Goal: Check status: Check status

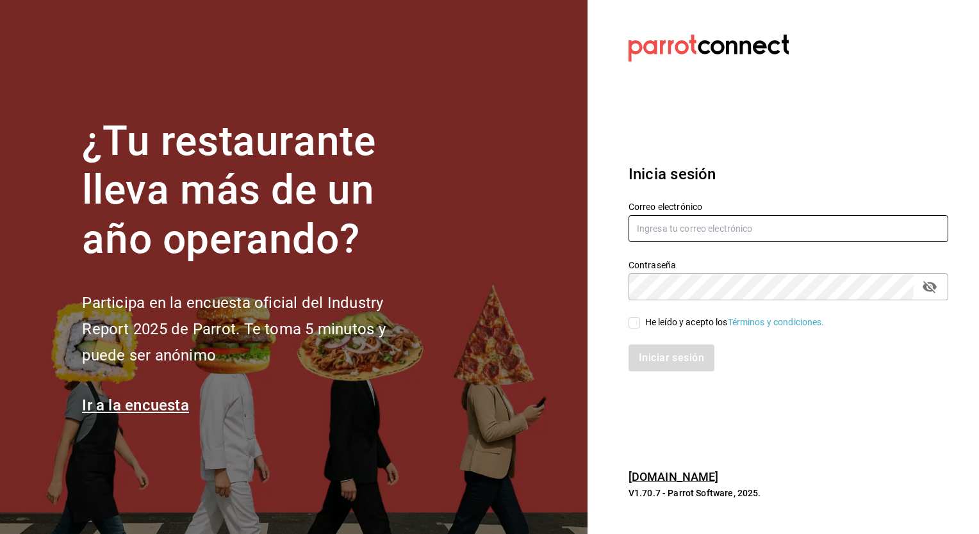
type input "[PERSON_NAME][EMAIL_ADDRESS][PERSON_NAME][DOMAIN_NAME]"
click at [638, 324] on input "He leído y acepto los Términos y condiciones." at bounding box center [635, 323] width 12 height 12
checkbox input "true"
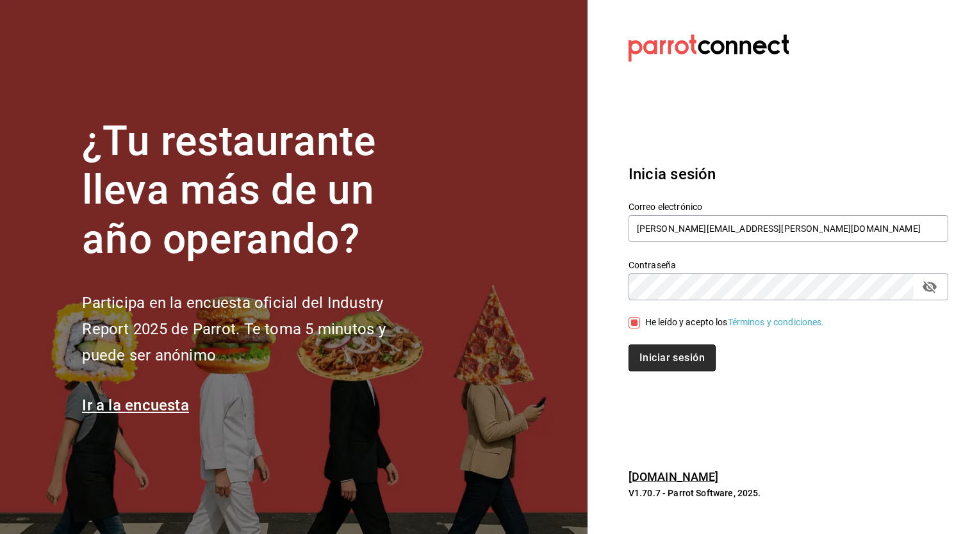
click at [661, 365] on button "Iniciar sesión" at bounding box center [672, 358] width 87 height 27
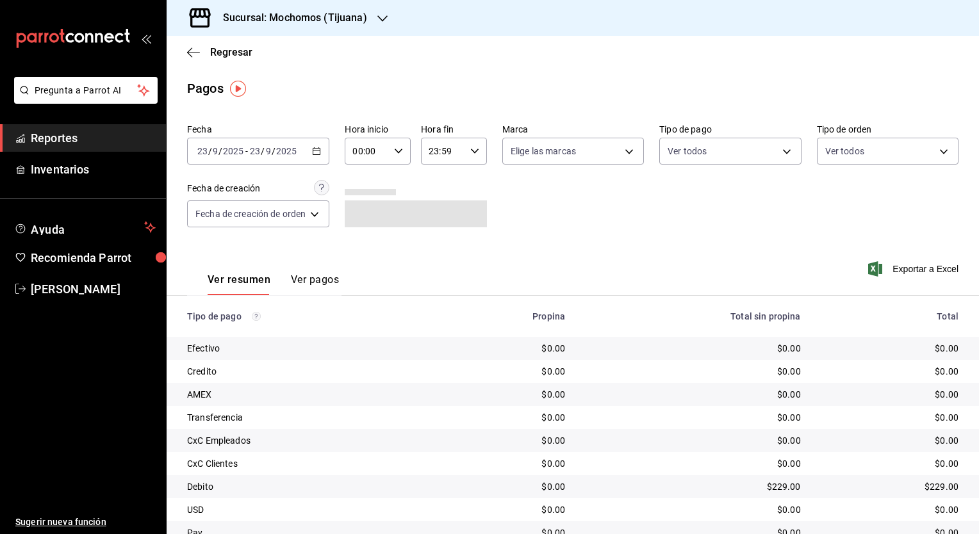
click at [315, 147] on icon "button" at bounding box center [316, 151] width 9 height 9
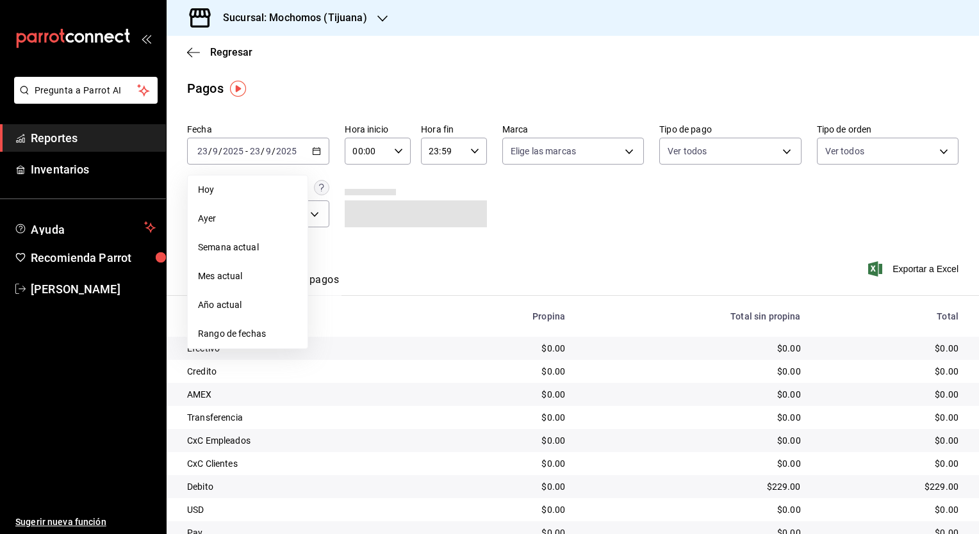
click at [336, 13] on h3 "Sucursal: Mochomos (Tijuana)" at bounding box center [290, 17] width 154 height 15
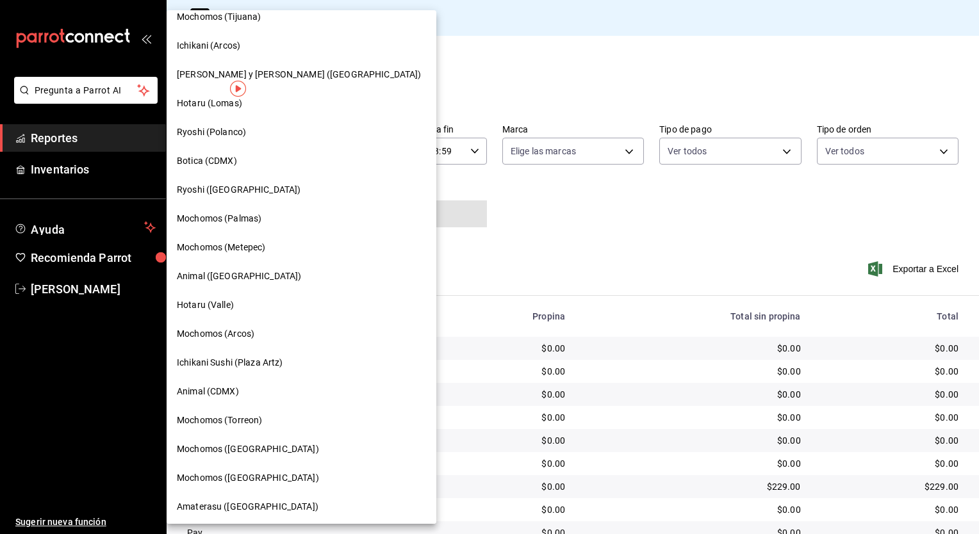
scroll to position [24, 0]
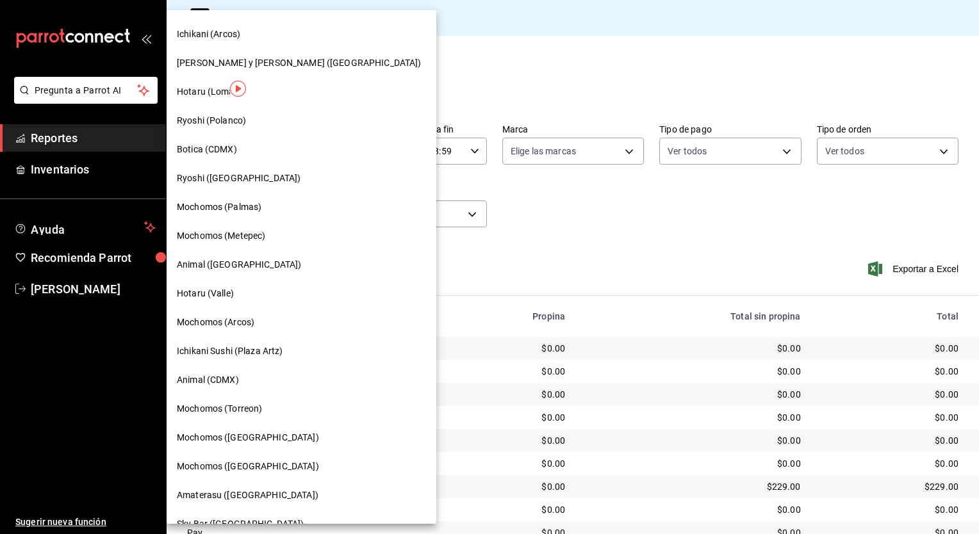
click at [238, 467] on span "Mochomos ([GEOGRAPHIC_DATA])" at bounding box center [248, 466] width 142 height 13
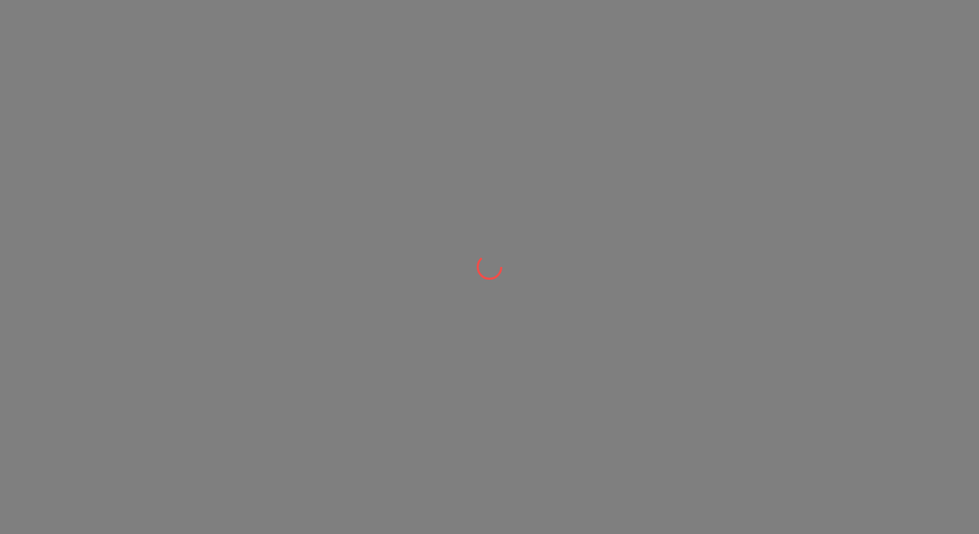
click at [475, 347] on div at bounding box center [489, 267] width 979 height 534
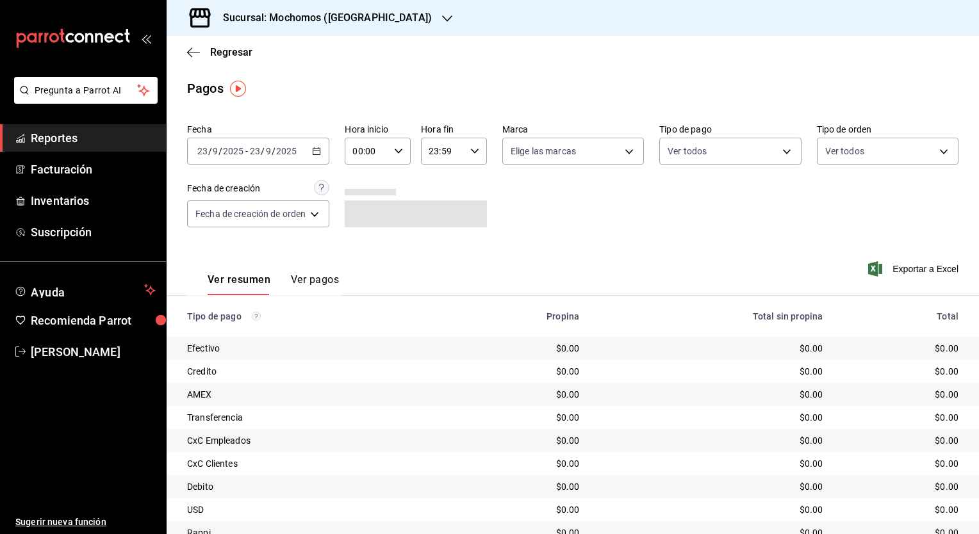
click at [317, 155] on icon "button" at bounding box center [316, 151] width 9 height 9
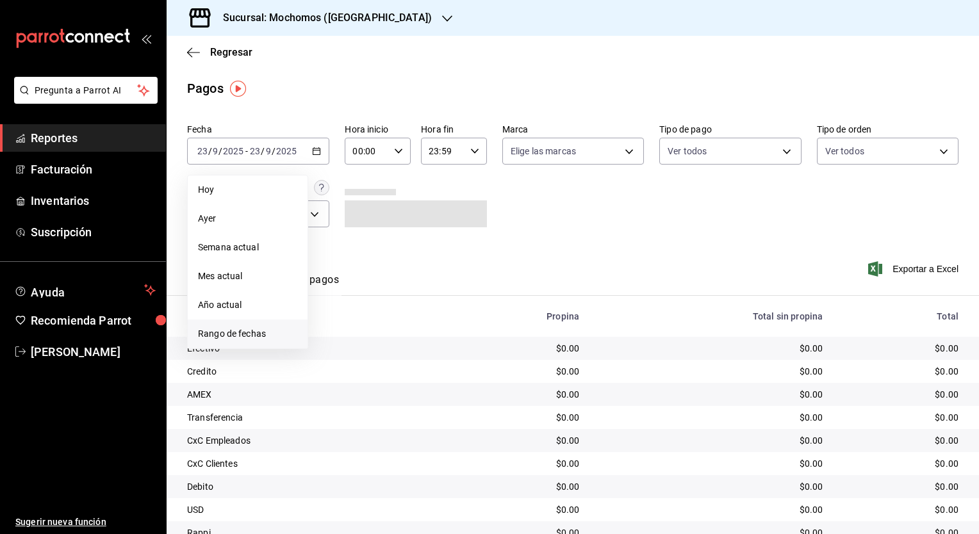
click at [264, 328] on span "Rango de fechas" at bounding box center [247, 333] width 99 height 13
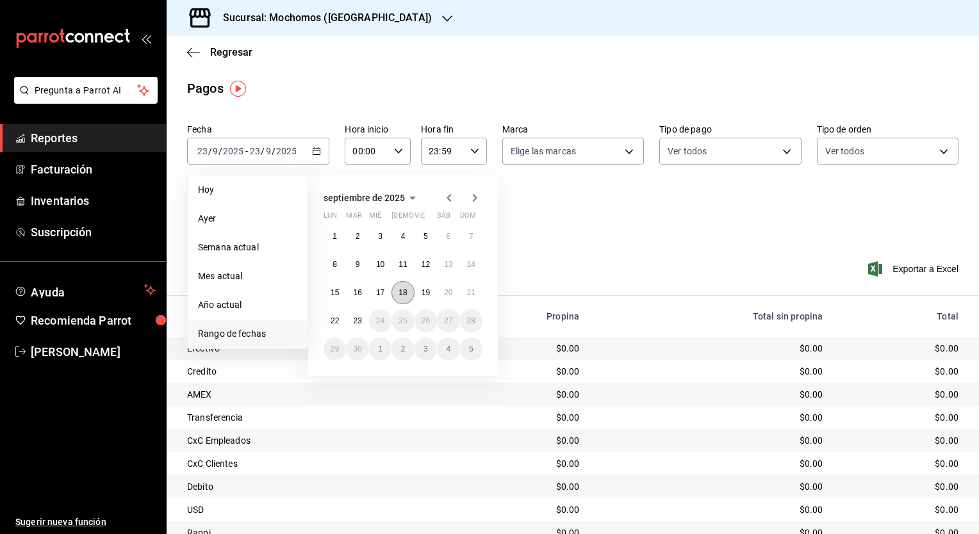
click at [405, 297] on button "18" at bounding box center [402, 292] width 22 height 23
click at [427, 293] on abbr "19" at bounding box center [426, 292] width 8 height 9
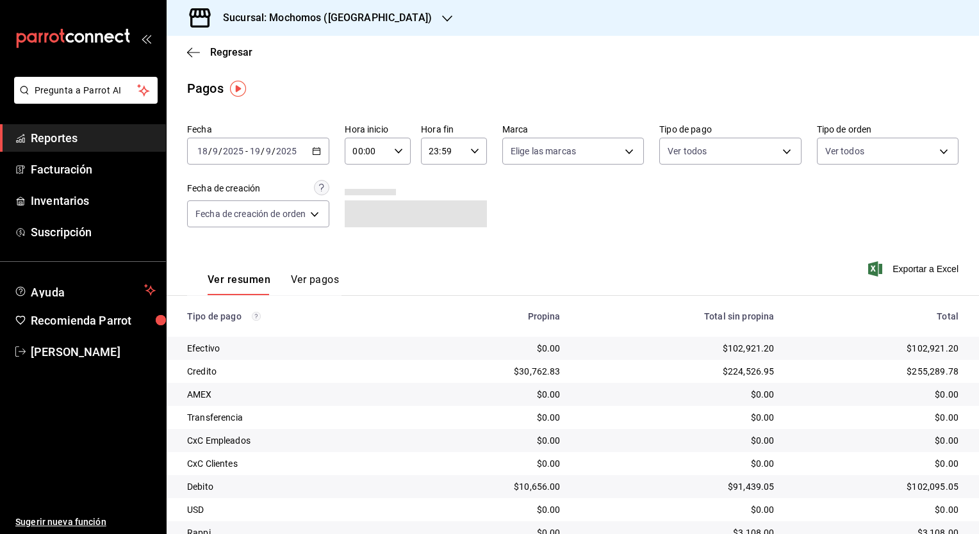
click at [400, 153] on icon "button" at bounding box center [398, 151] width 9 height 9
click at [368, 238] on span "05" at bounding box center [362, 232] width 12 height 10
type input "05:00"
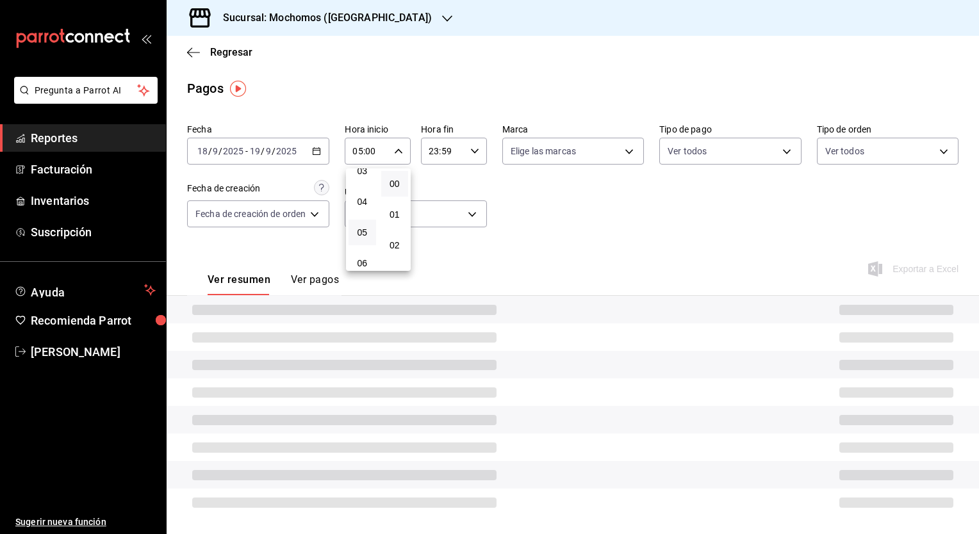
click at [470, 153] on div at bounding box center [489, 267] width 979 height 534
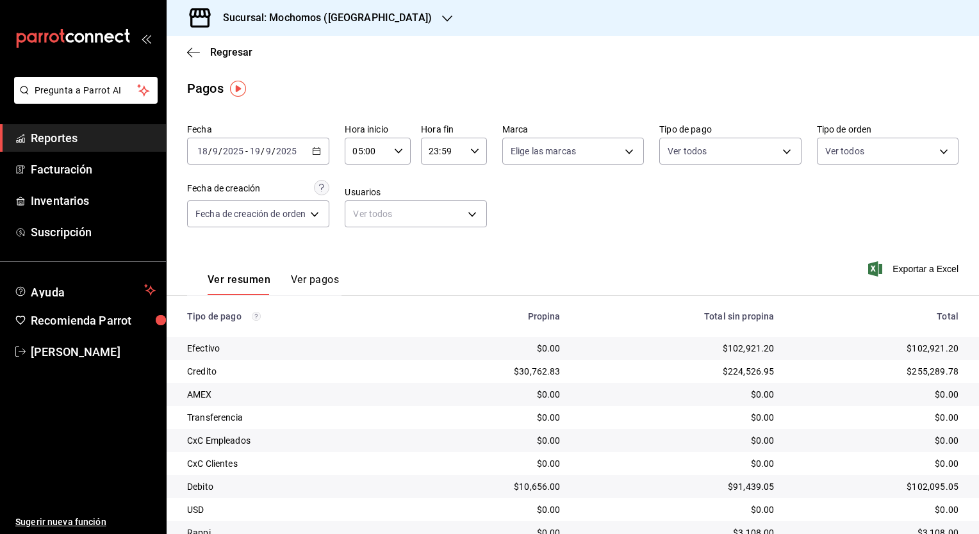
click at [470, 153] on icon "button" at bounding box center [474, 151] width 9 height 9
click at [439, 236] on span "05" at bounding box center [437, 235] width 12 height 10
click at [472, 183] on span "00" at bounding box center [470, 184] width 12 height 10
type input "05:00"
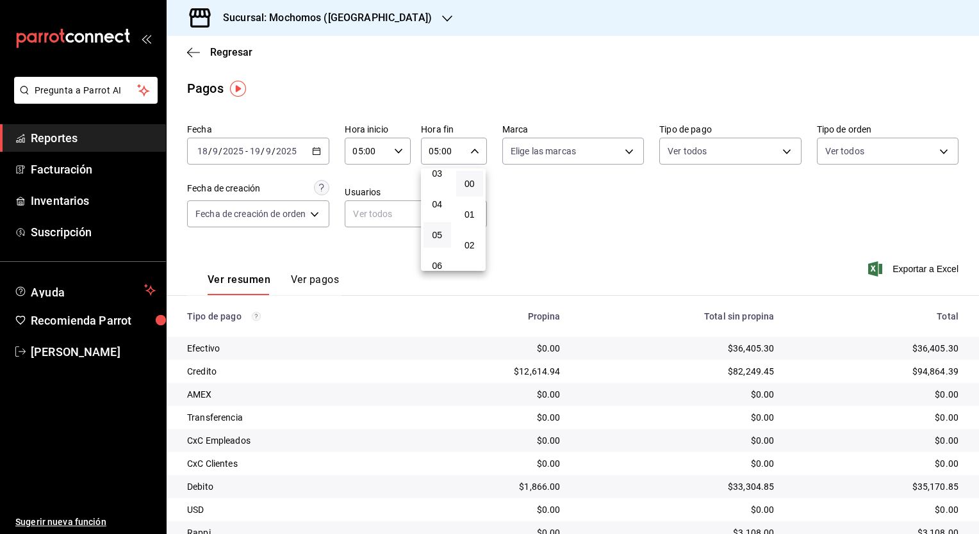
click at [855, 155] on div at bounding box center [489, 267] width 979 height 534
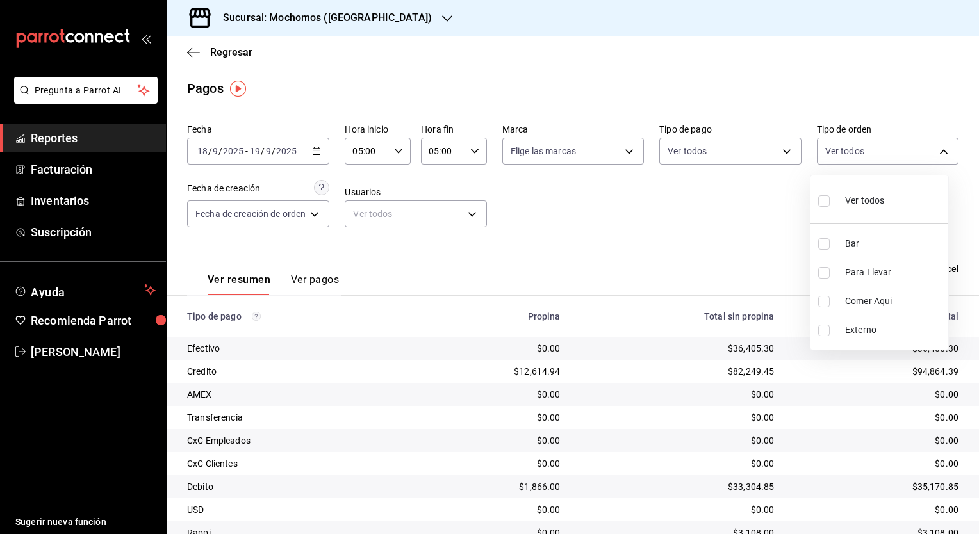
click at [855, 155] on body "Pregunta a Parrot AI Reportes Facturación Inventarios Suscripción Ayuda Recomie…" at bounding box center [489, 267] width 979 height 534
click at [858, 240] on span "Bar" at bounding box center [894, 243] width 98 height 13
type input "c7bc0ce2-274d-49fd-89f5-4bcf8044acf9"
checkbox input "true"
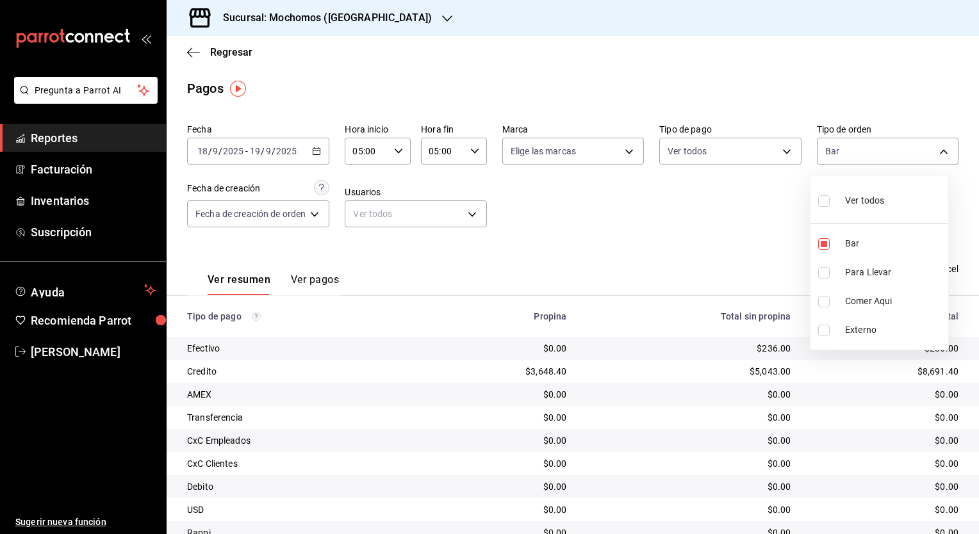
click at [634, 248] on div at bounding box center [489, 267] width 979 height 534
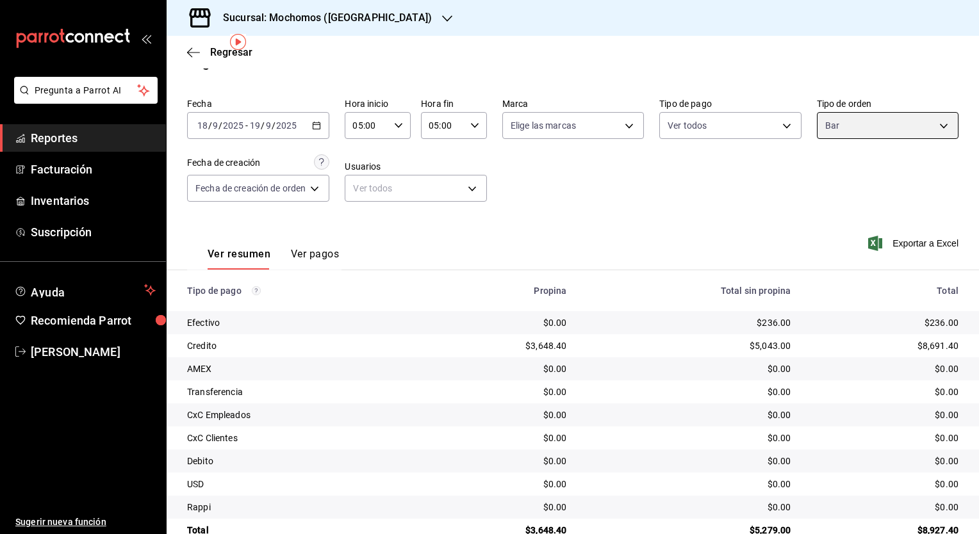
scroll to position [54, 0]
